Goal: Find contact information: Find contact information

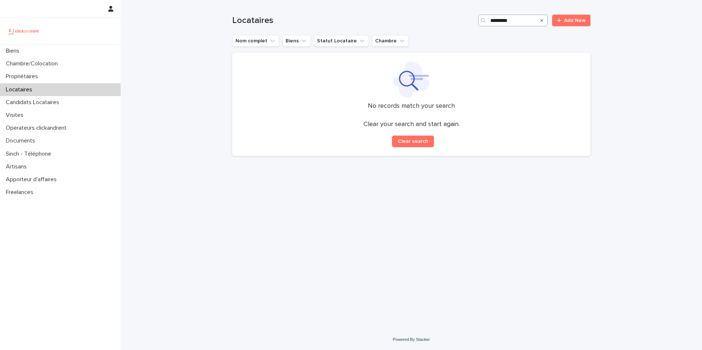
click at [506, 16] on input "*********" at bounding box center [512, 21] width 69 height 12
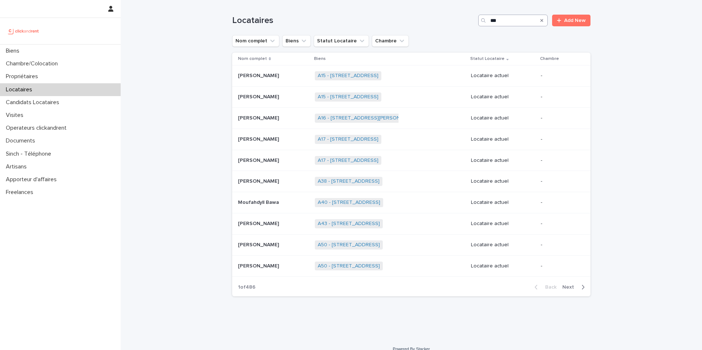
type input "****"
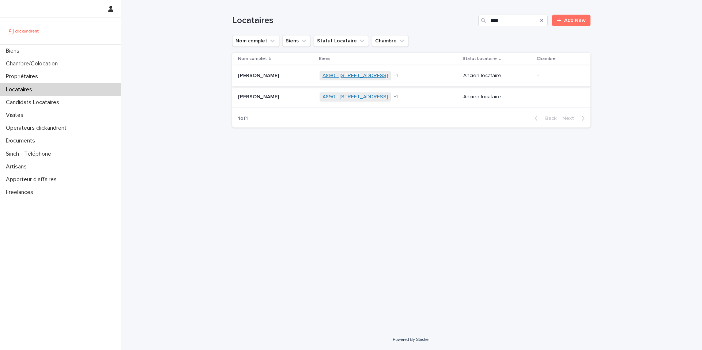
click at [364, 74] on link "A890 - [STREET_ADDRESS]" at bounding box center [354, 76] width 65 height 6
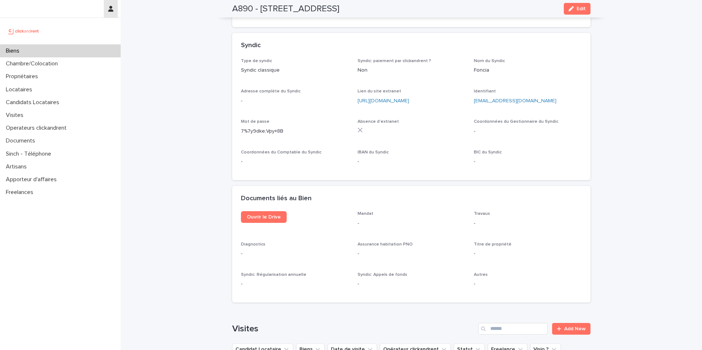
scroll to position [1818, 0]
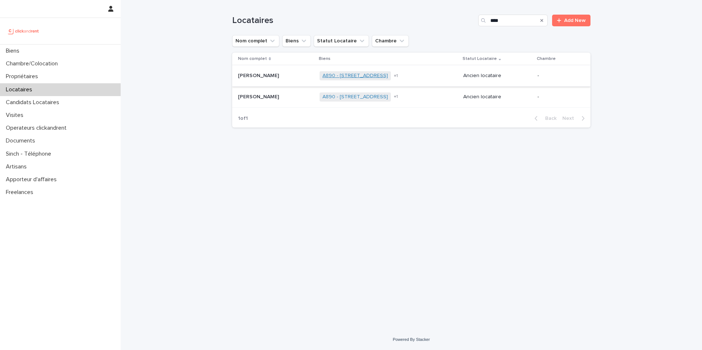
click at [372, 74] on link "A890 - [STREET_ADDRESS]" at bounding box center [354, 76] width 65 height 6
click at [398, 76] on span "+ 1" at bounding box center [396, 76] width 4 height 4
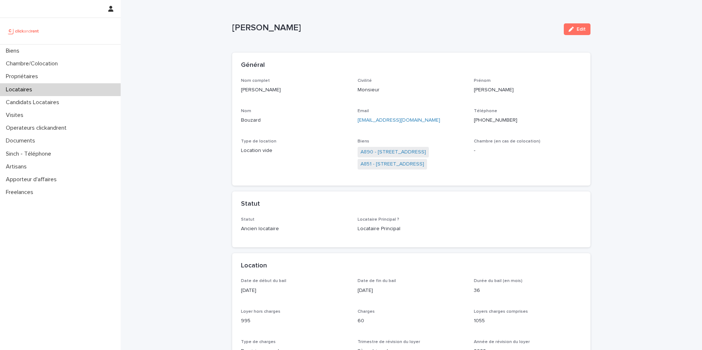
click at [358, 189] on div "Général Nom complet [PERSON_NAME] Civilité Monsieur [PERSON_NAME] [PERSON_NAME]…" at bounding box center [411, 150] width 358 height 195
click at [407, 165] on link "A851 - [STREET_ADDRESS]" at bounding box center [392, 164] width 64 height 8
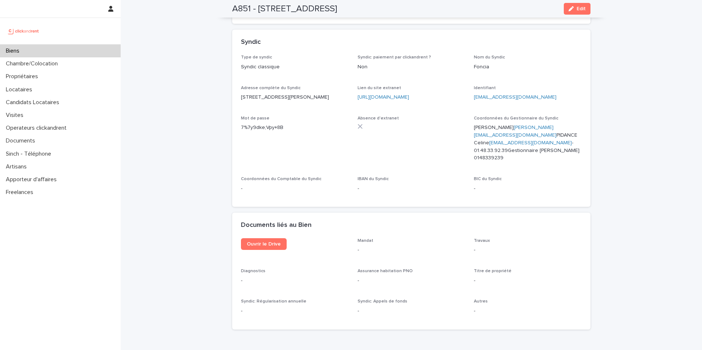
scroll to position [2034, 0]
drag, startPoint x: 508, startPoint y: 122, endPoint x: 473, endPoint y: 119, distance: 34.6
click at [474, 124] on p "[PERSON_NAME] [PERSON_NAME][EMAIL_ADDRESS][DOMAIN_NAME] PIDANCE Celine [EMAIL_A…" at bounding box center [528, 143] width 108 height 38
drag, startPoint x: 473, startPoint y: 119, endPoint x: 532, endPoint y: 122, distance: 58.5
click at [532, 124] on p "[PERSON_NAME] [PERSON_NAME][EMAIL_ADDRESS][DOMAIN_NAME] PIDANCE Celine [EMAIL_A…" at bounding box center [528, 143] width 108 height 38
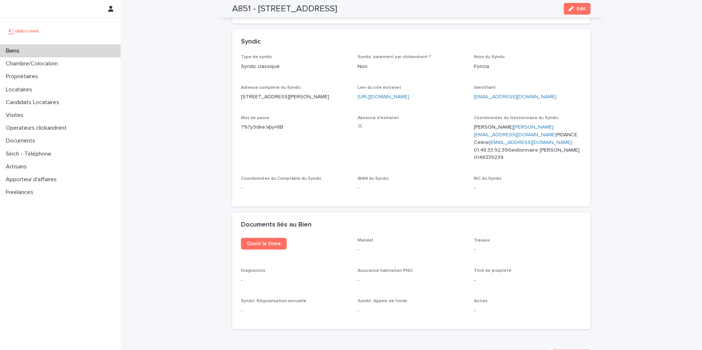
copy p "0148339239"
click at [59, 50] on div "Biens" at bounding box center [60, 51] width 121 height 13
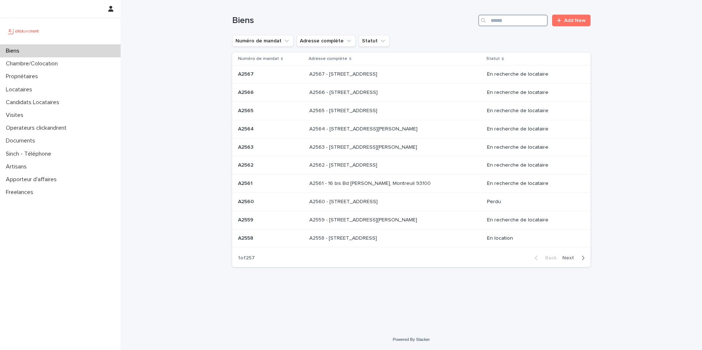
click at [514, 23] on input "Search" at bounding box center [512, 21] width 69 height 12
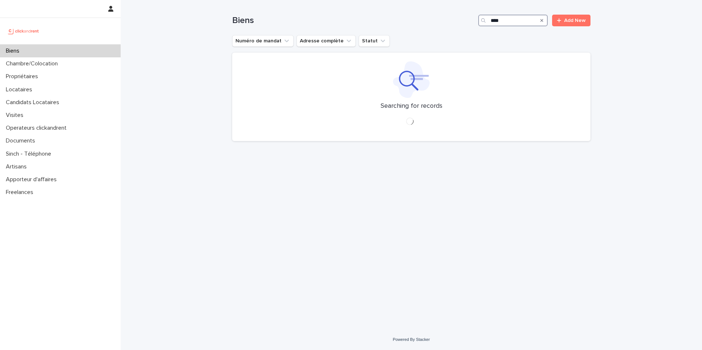
type input "*****"
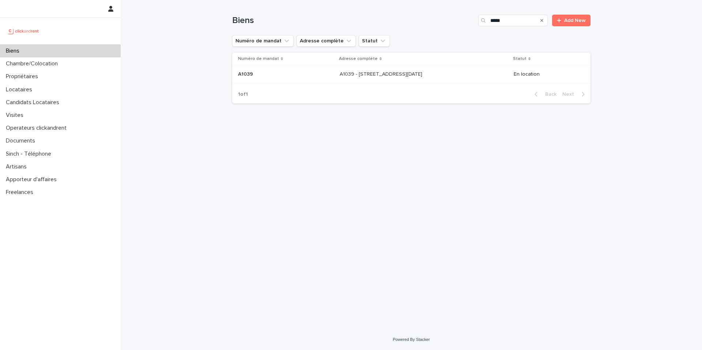
click at [353, 73] on p "A1039 - [STREET_ADDRESS][DATE]" at bounding box center [382, 74] width 84 height 8
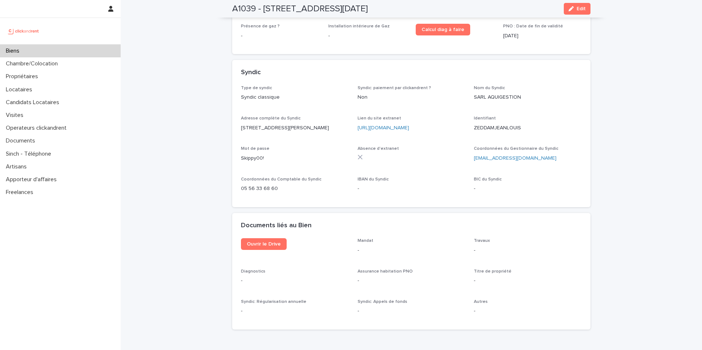
scroll to position [2043, 0]
drag, startPoint x: 279, startPoint y: 177, endPoint x: 225, endPoint y: 174, distance: 54.2
copy p "05 56 33 68 60"
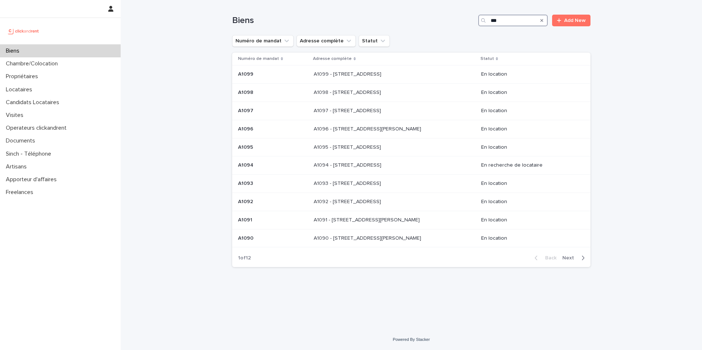
click at [513, 23] on input "***" at bounding box center [512, 21] width 69 height 12
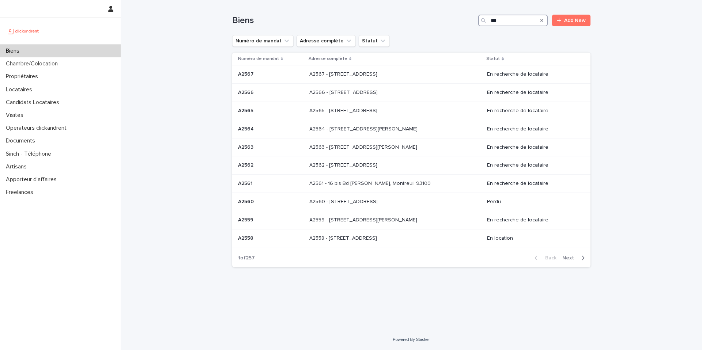
type input "****"
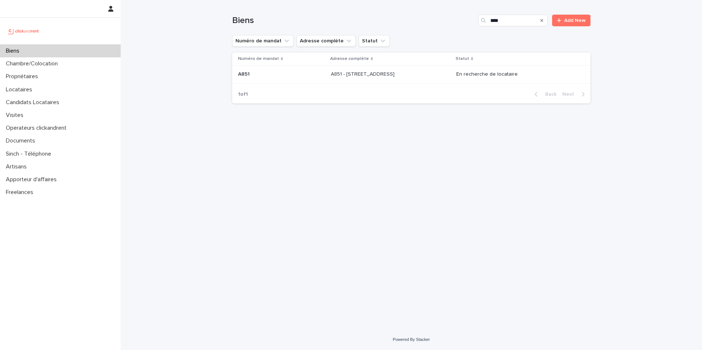
click at [355, 73] on p "A851 - [STREET_ADDRESS]" at bounding box center [363, 74] width 65 height 8
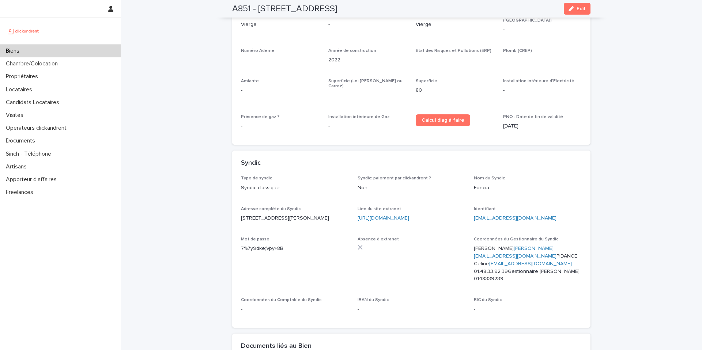
scroll to position [1923, 0]
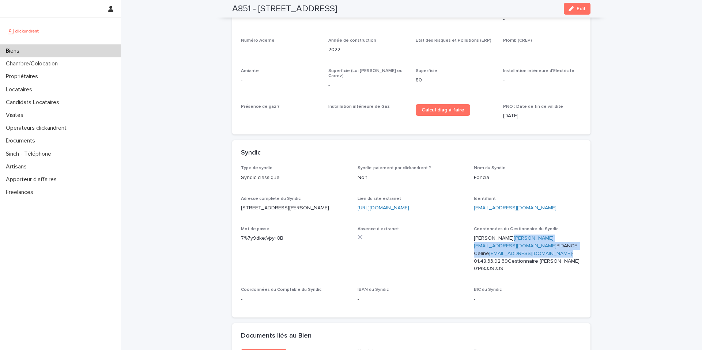
drag, startPoint x: 511, startPoint y: 209, endPoint x: 575, endPoint y: 215, distance: 63.9
click at [575, 235] on p "[PERSON_NAME] [PERSON_NAME][EMAIL_ADDRESS][DOMAIN_NAME] PIDANCE Celine [EMAIL_A…" at bounding box center [528, 254] width 108 height 38
copy p "[PERSON_NAME][EMAIL_ADDRESS][DOMAIN_NAME] PIDANCE Celine [EMAIL_ADDRESS][DOMAIN…"
drag, startPoint x: 375, startPoint y: 5, endPoint x: 260, endPoint y: 4, distance: 115.1
click at [260, 4] on div "A851 - [STREET_ADDRESS] Edit" at bounding box center [411, 9] width 358 height 18
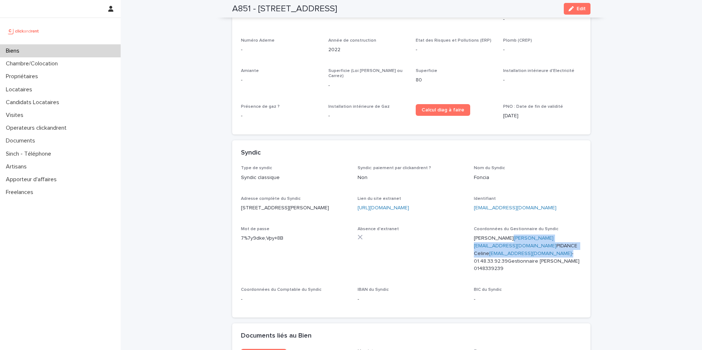
copy h2 "[STREET_ADDRESS]"
click at [5, 52] on p "Biens" at bounding box center [14, 51] width 22 height 7
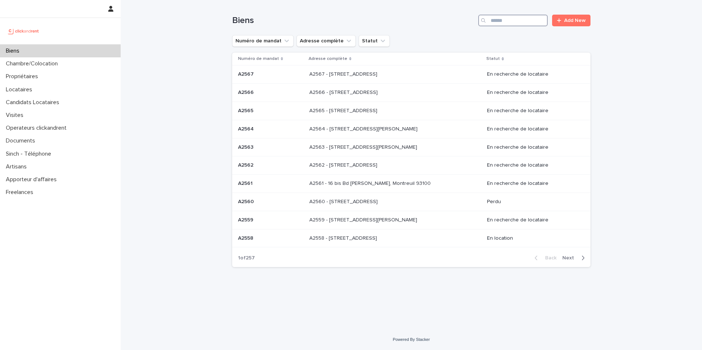
click at [507, 26] on input "Search" at bounding box center [512, 21] width 69 height 12
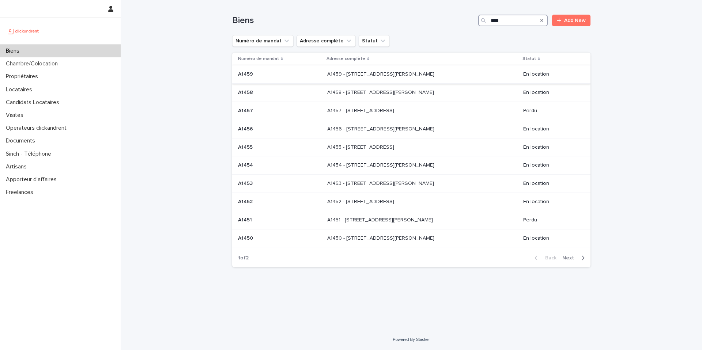
type input "****"
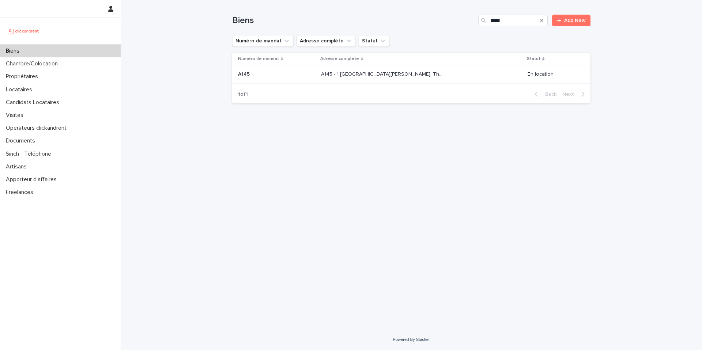
click at [353, 71] on p "A145 - 1 [GEOGRAPHIC_DATA][PERSON_NAME], Thiais 94320" at bounding box center [382, 74] width 123 height 8
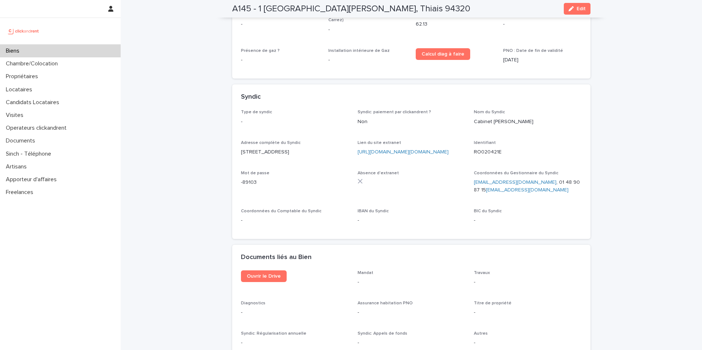
scroll to position [1951, 0]
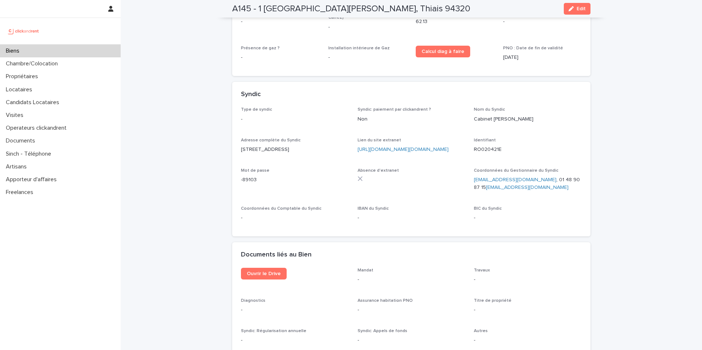
drag, startPoint x: 549, startPoint y: 158, endPoint x: 590, endPoint y: 155, distance: 41.0
click at [590, 155] on div "Type de syndic - Syndic: paiement par clickandrent ? Non Nom du Syndic Cabinet …" at bounding box center [411, 171] width 358 height 129
copy p "01 48 90 87 15"
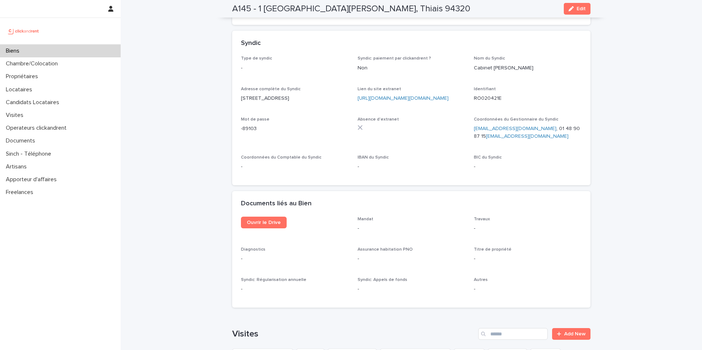
scroll to position [2017, 0]
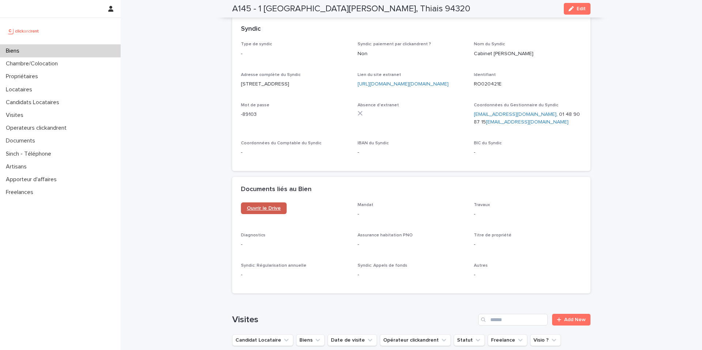
click at [264, 202] on link "Ouvrir le Drive" at bounding box center [264, 208] width 46 height 12
